Goal: Task Accomplishment & Management: Manage account settings

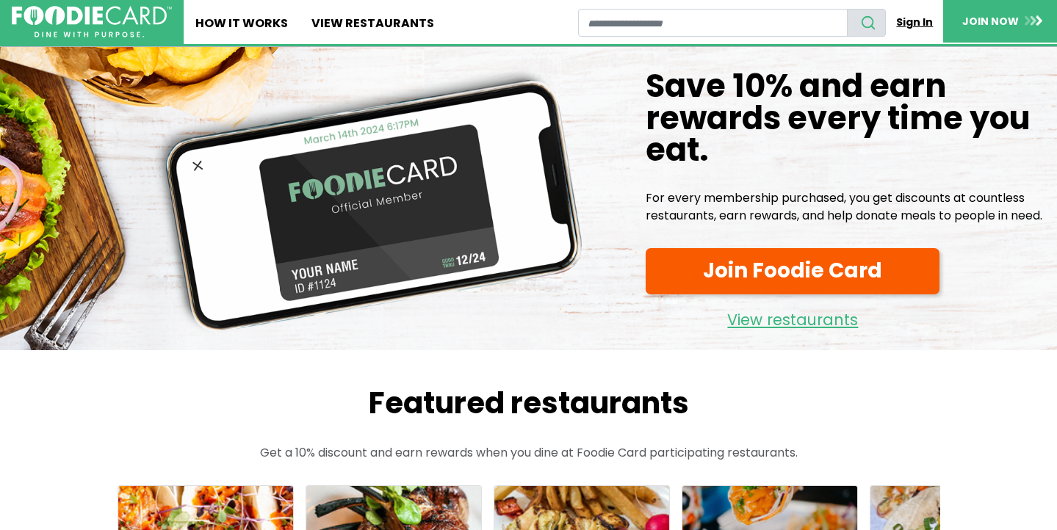
click at [914, 18] on link "Sign In" at bounding box center [914, 22] width 57 height 27
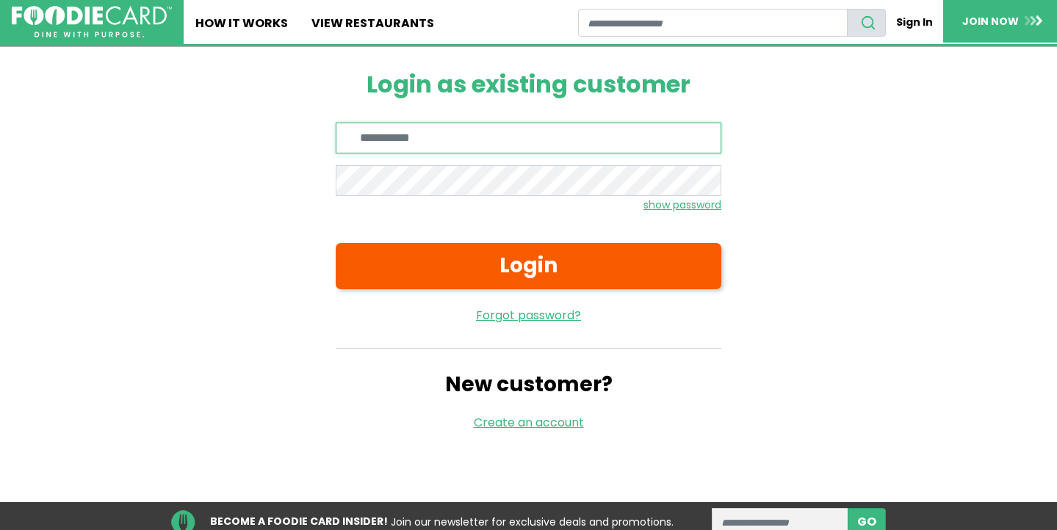
type input "**********"
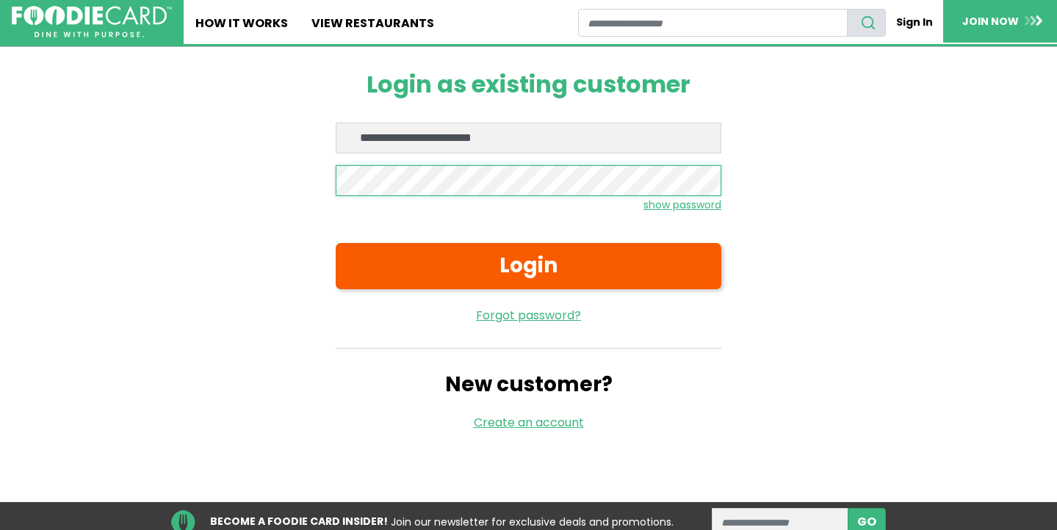
click at [528, 265] on button "Login" at bounding box center [529, 266] width 386 height 46
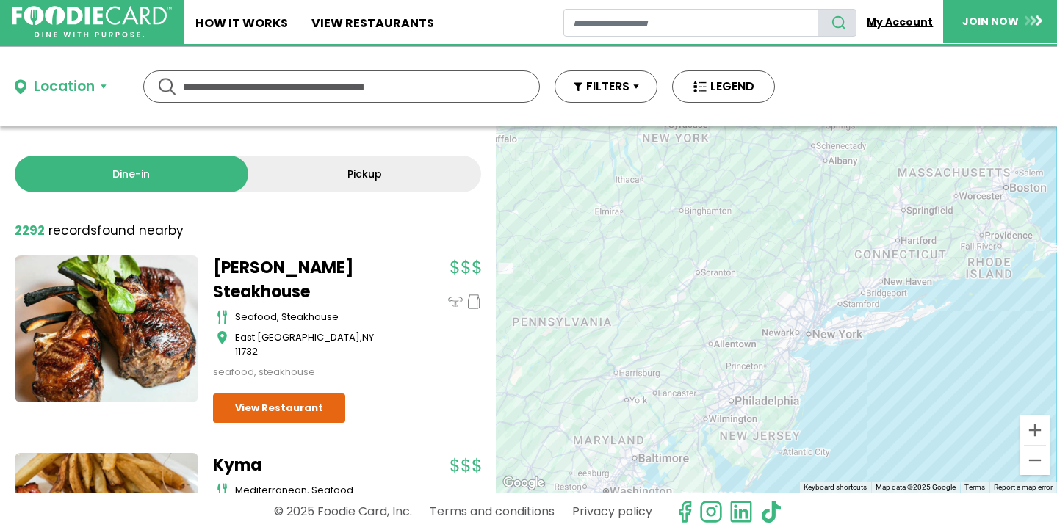
click at [892, 18] on link "My Account" at bounding box center [899, 22] width 87 height 27
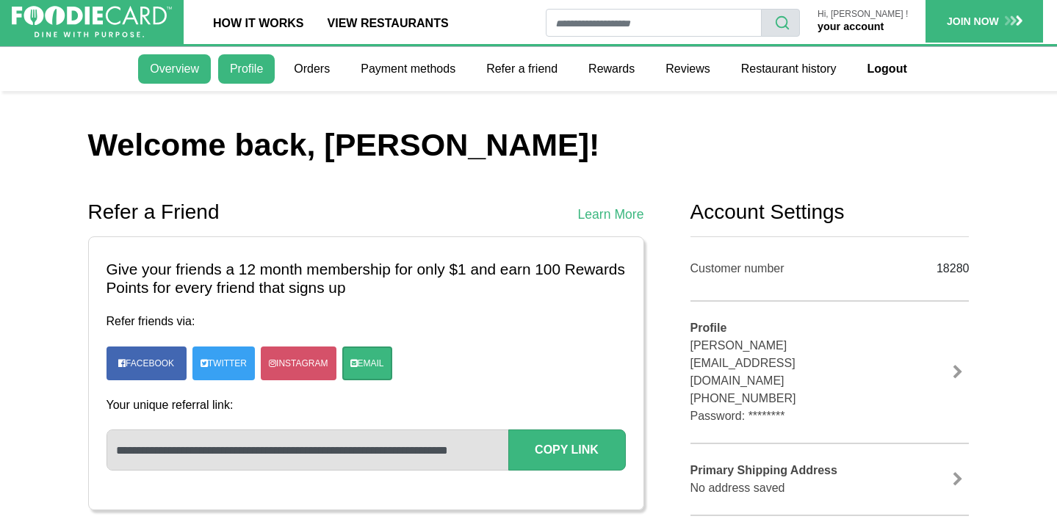
click at [244, 68] on link "Profile" at bounding box center [246, 68] width 57 height 29
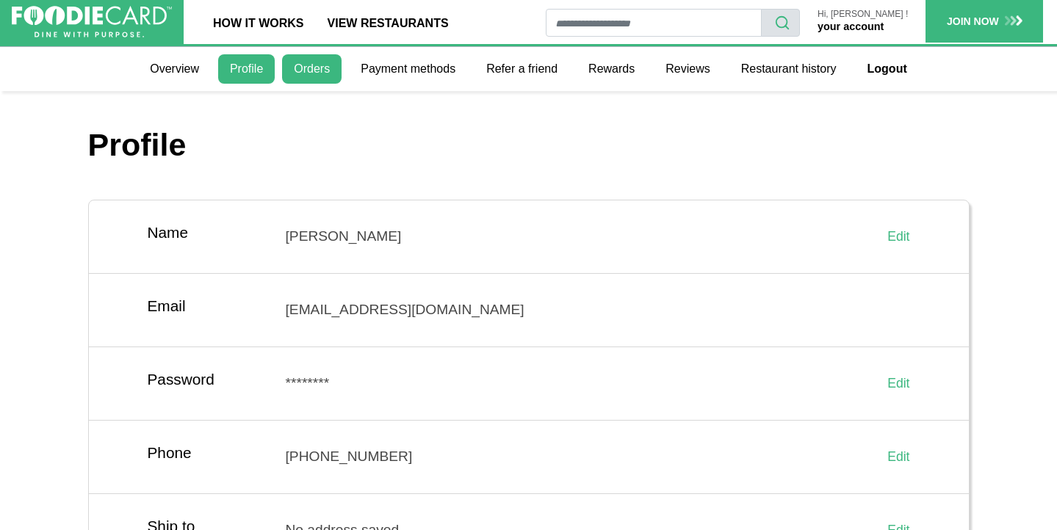
click at [322, 68] on link "Orders" at bounding box center [311, 68] width 59 height 29
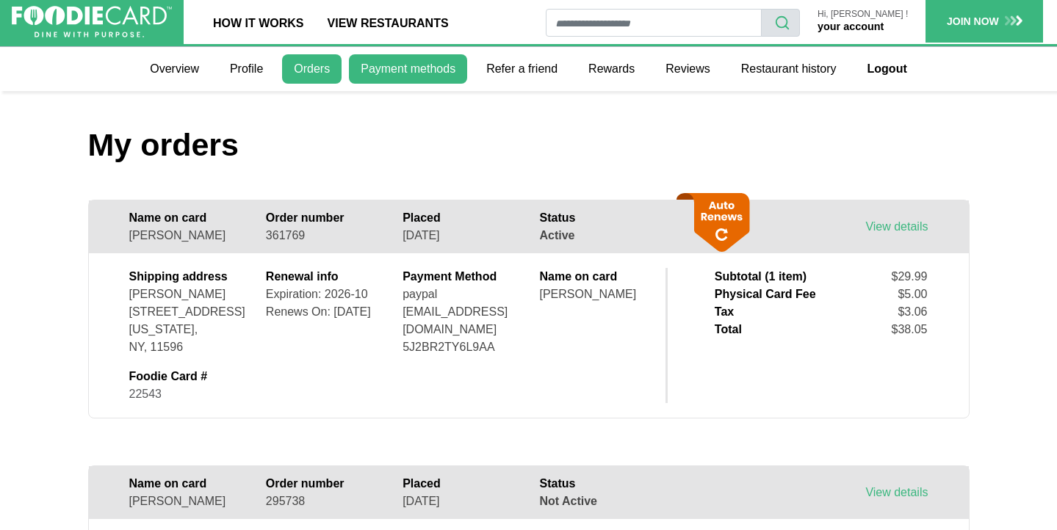
click at [397, 64] on link "Payment methods" at bounding box center [408, 68] width 118 height 29
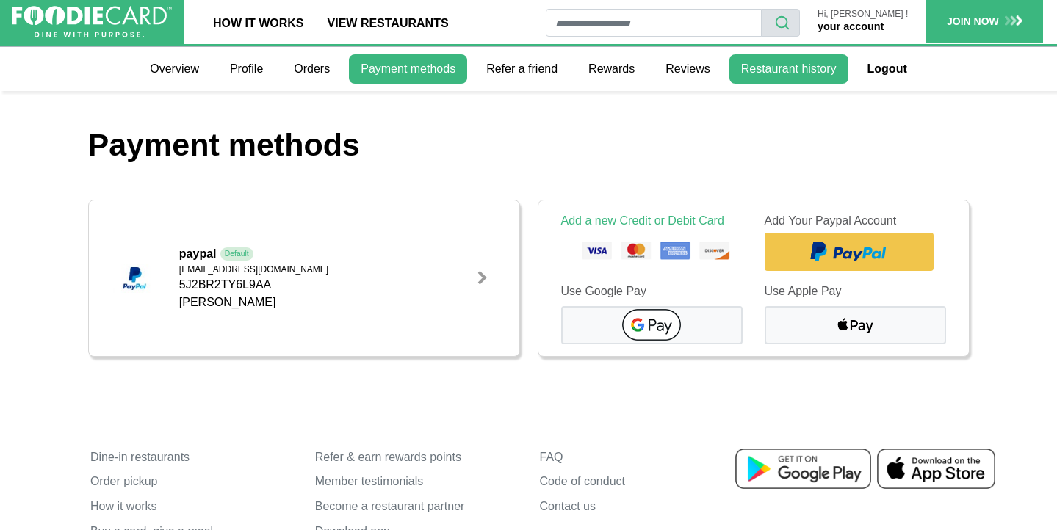
click at [795, 72] on link "Restaurant history" at bounding box center [788, 68] width 119 height 29
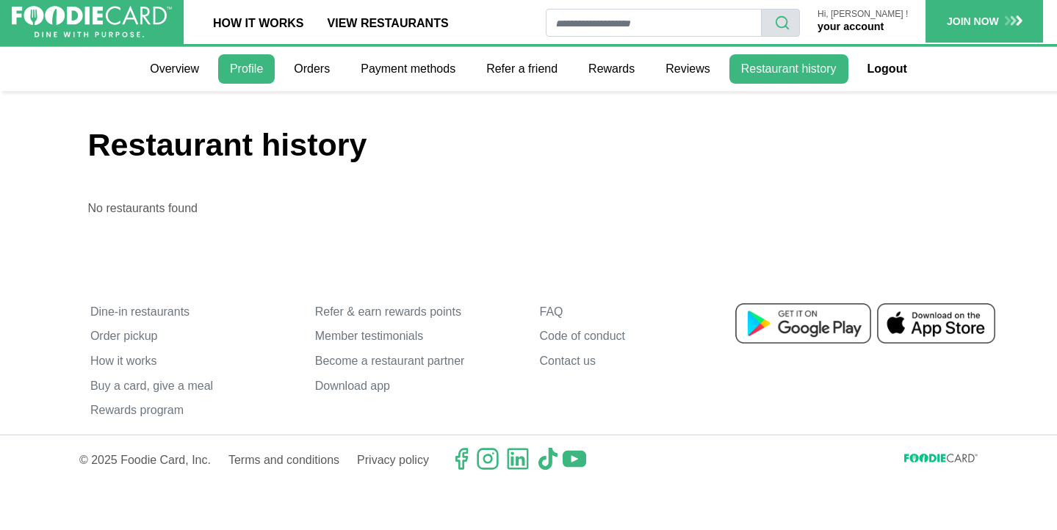
click at [245, 69] on link "Profile" at bounding box center [246, 68] width 57 height 29
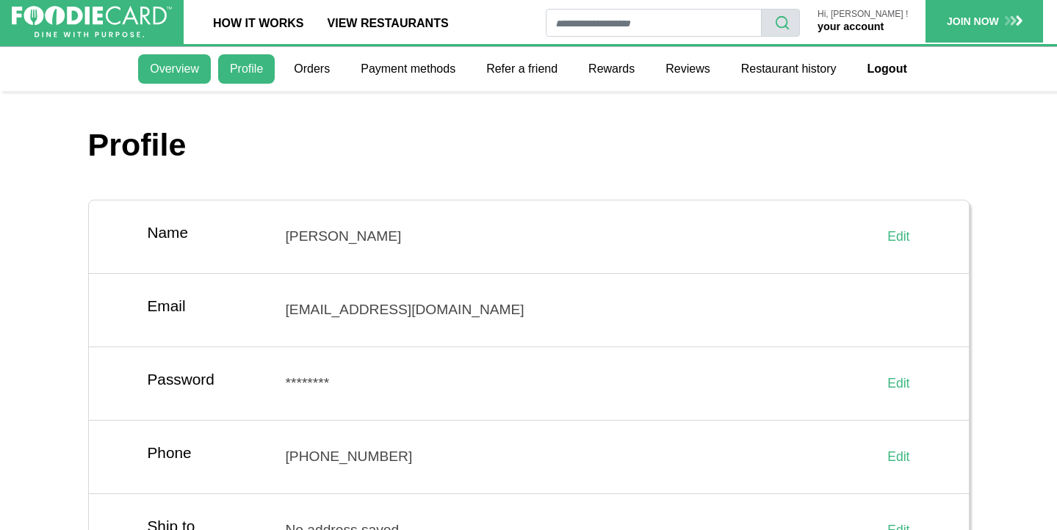
click at [167, 67] on link "Overview" at bounding box center [174, 68] width 73 height 29
